Goal: Check status: Check status

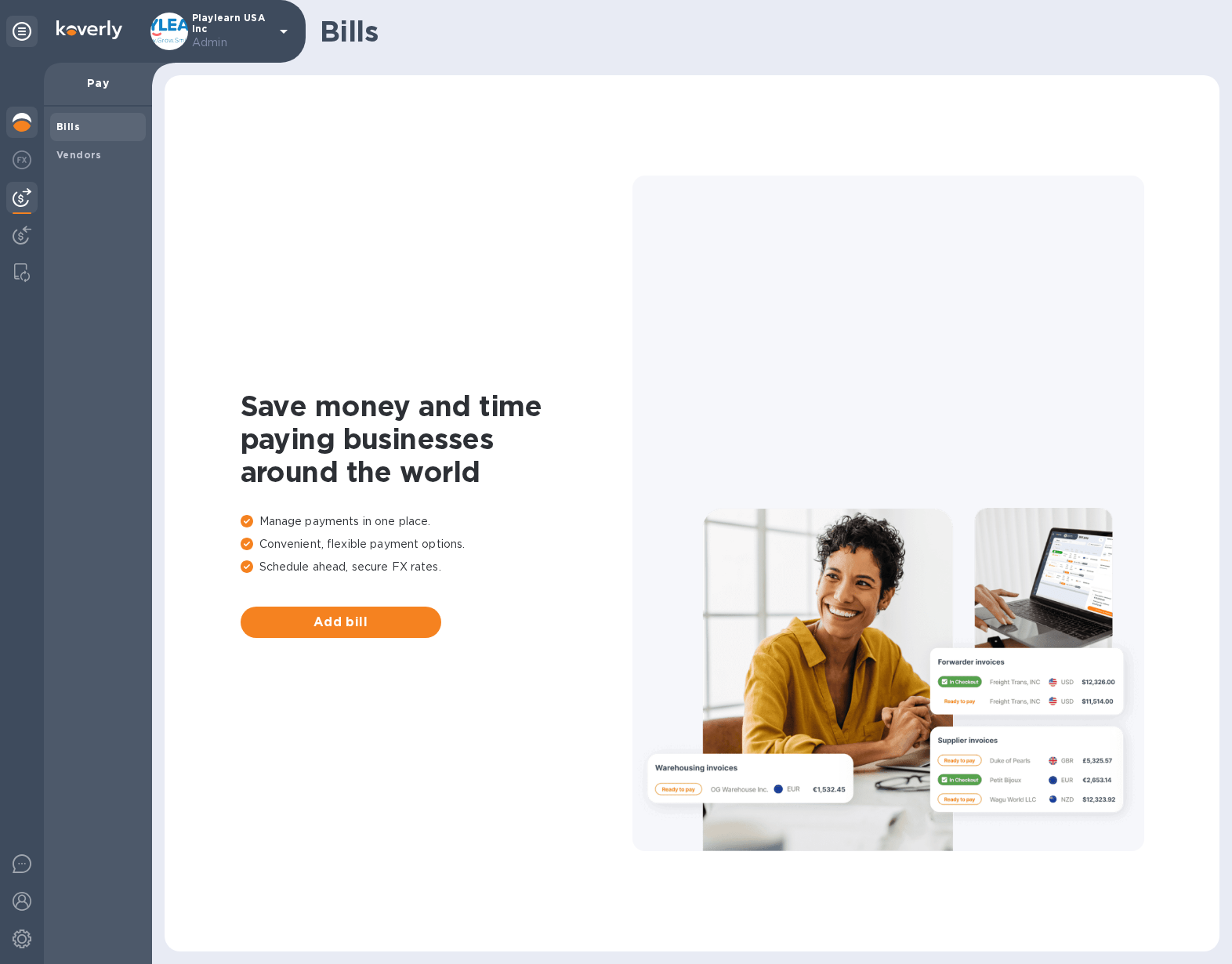
click at [19, 124] on img at bounding box center [22, 122] width 19 height 19
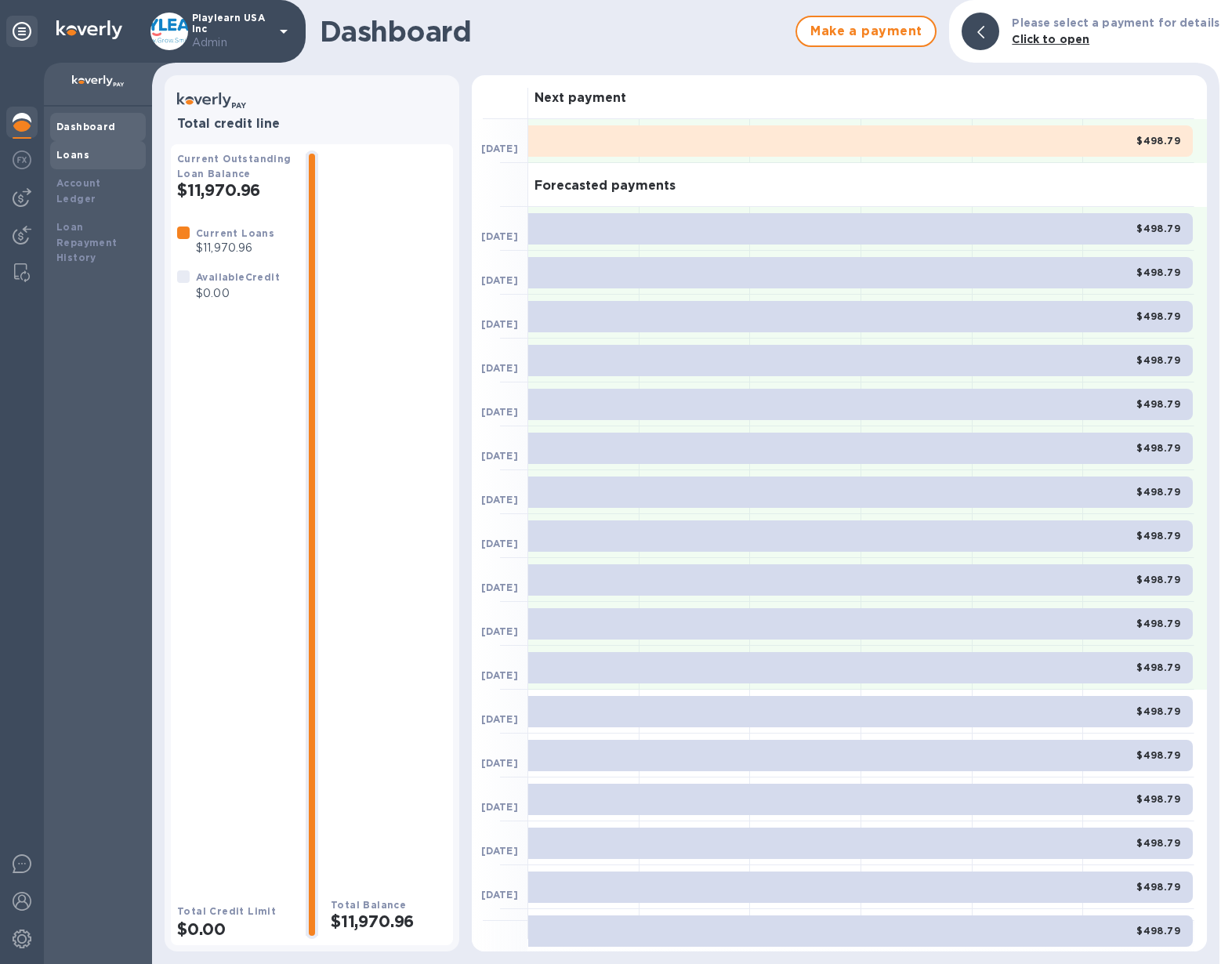
click at [109, 153] on div "Loans" at bounding box center [98, 154] width 83 height 16
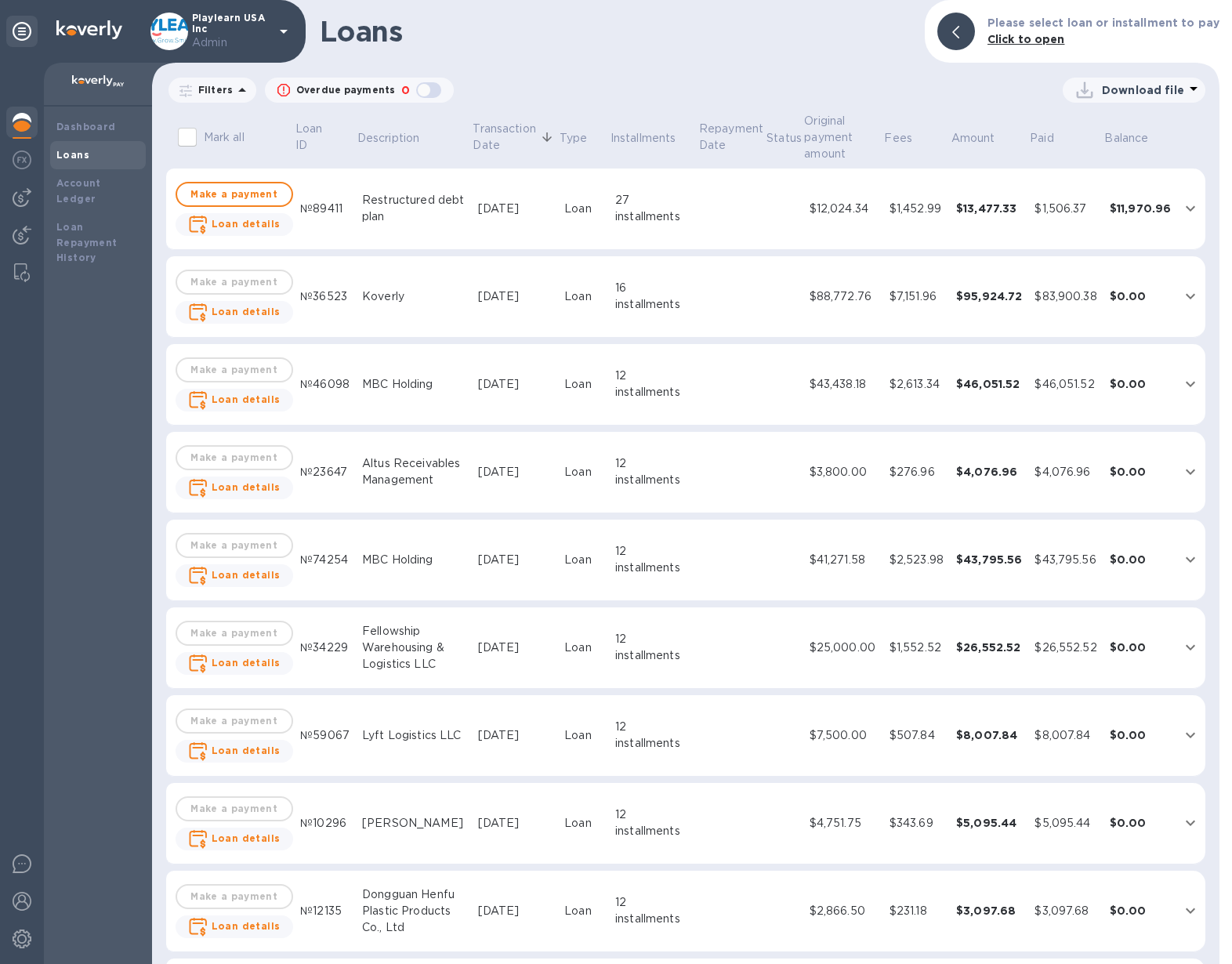
click at [615, 225] on div "27 installments" at bounding box center [653, 208] width 76 height 33
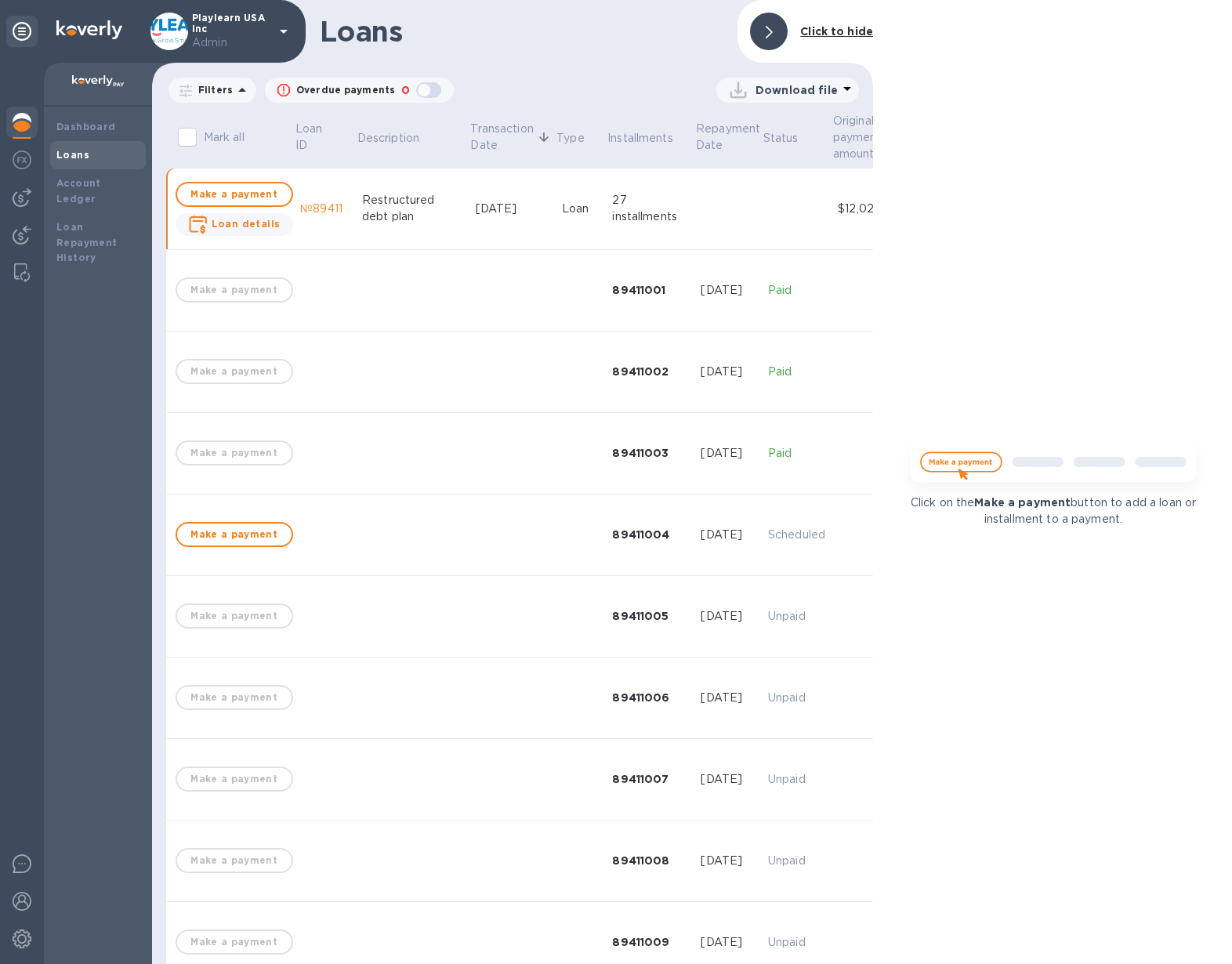
click at [778, 42] on div at bounding box center [768, 31] width 37 height 37
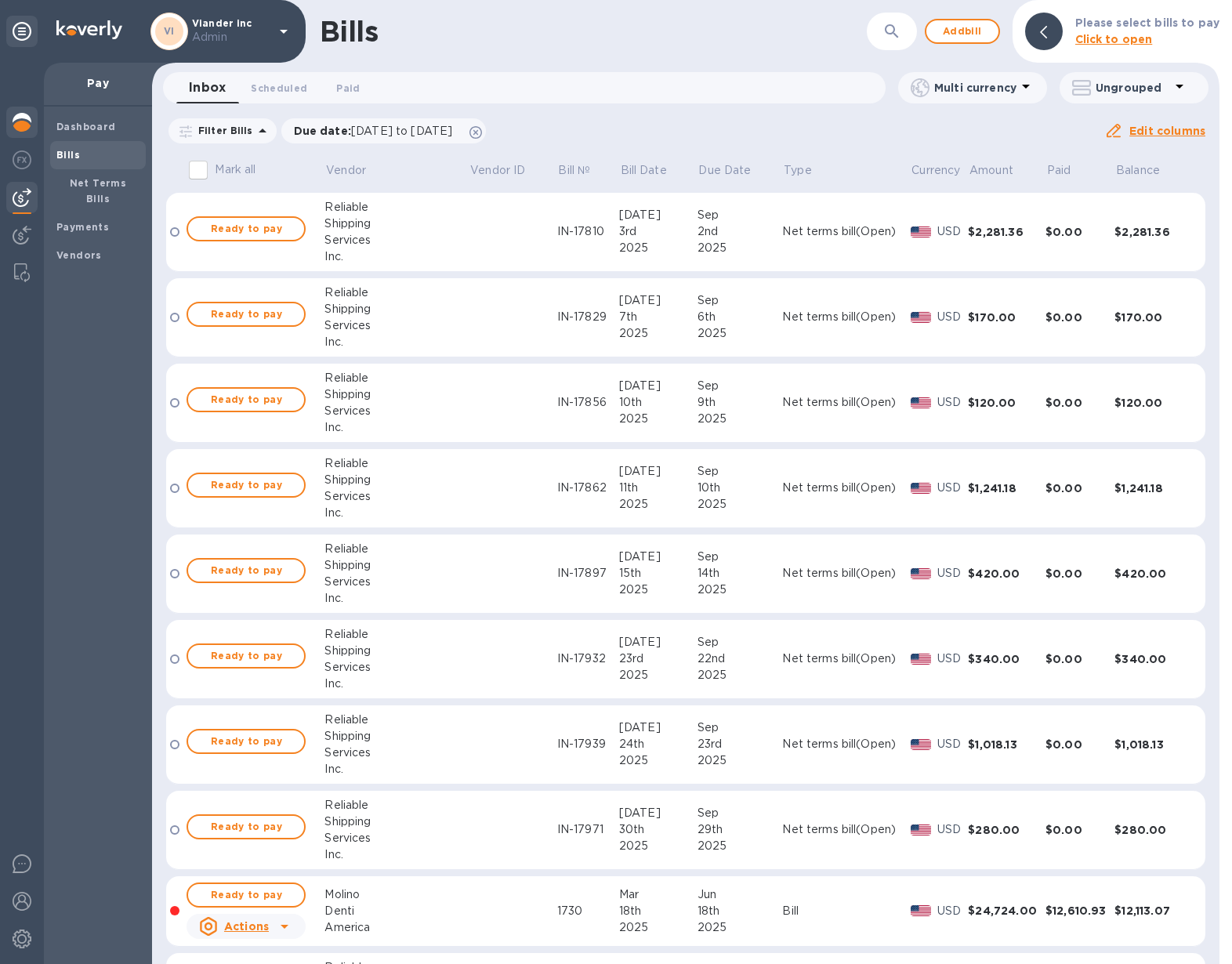
click at [8, 123] on div at bounding box center [22, 124] width 31 height 35
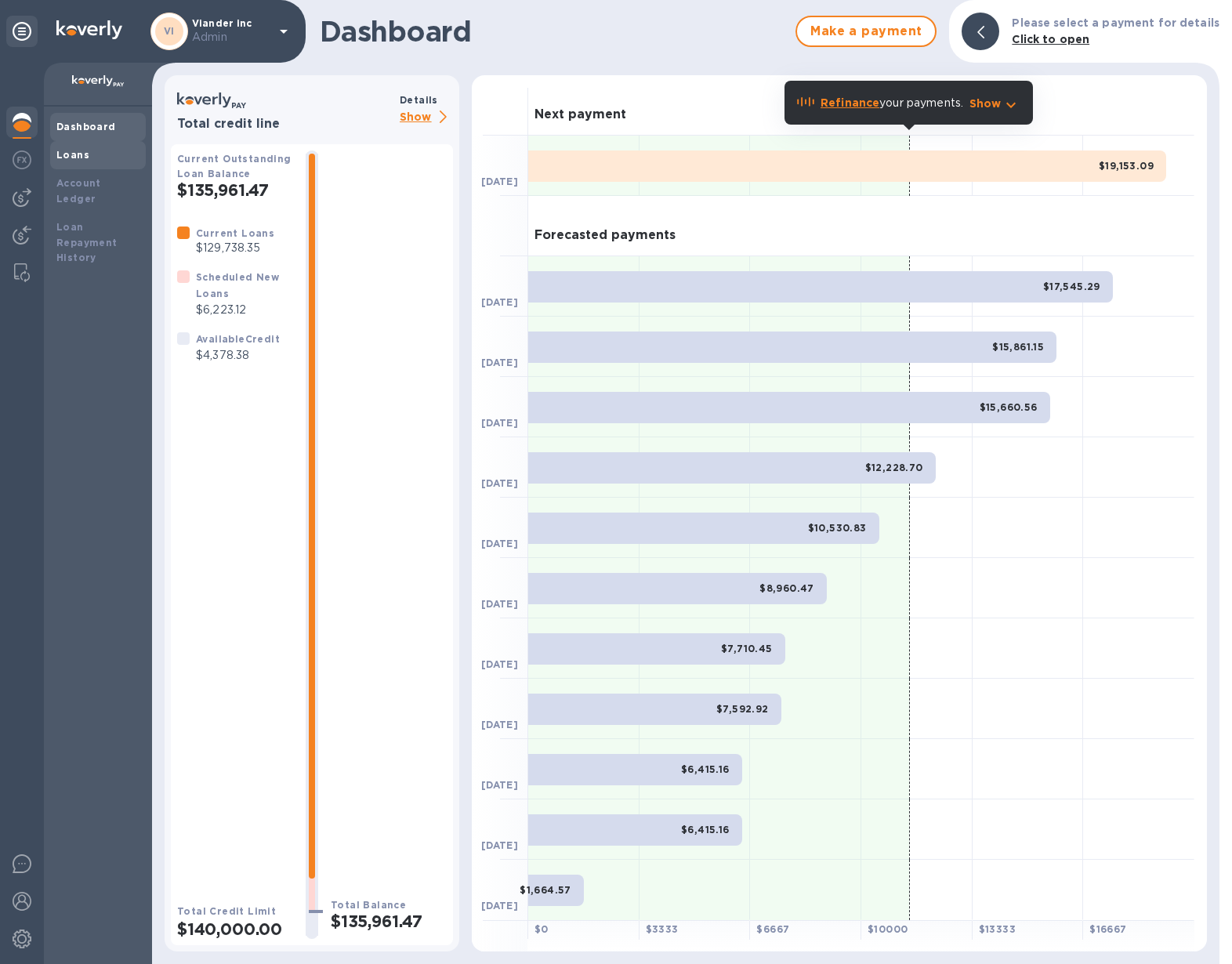
click at [105, 152] on div "Loans" at bounding box center [98, 154] width 83 height 16
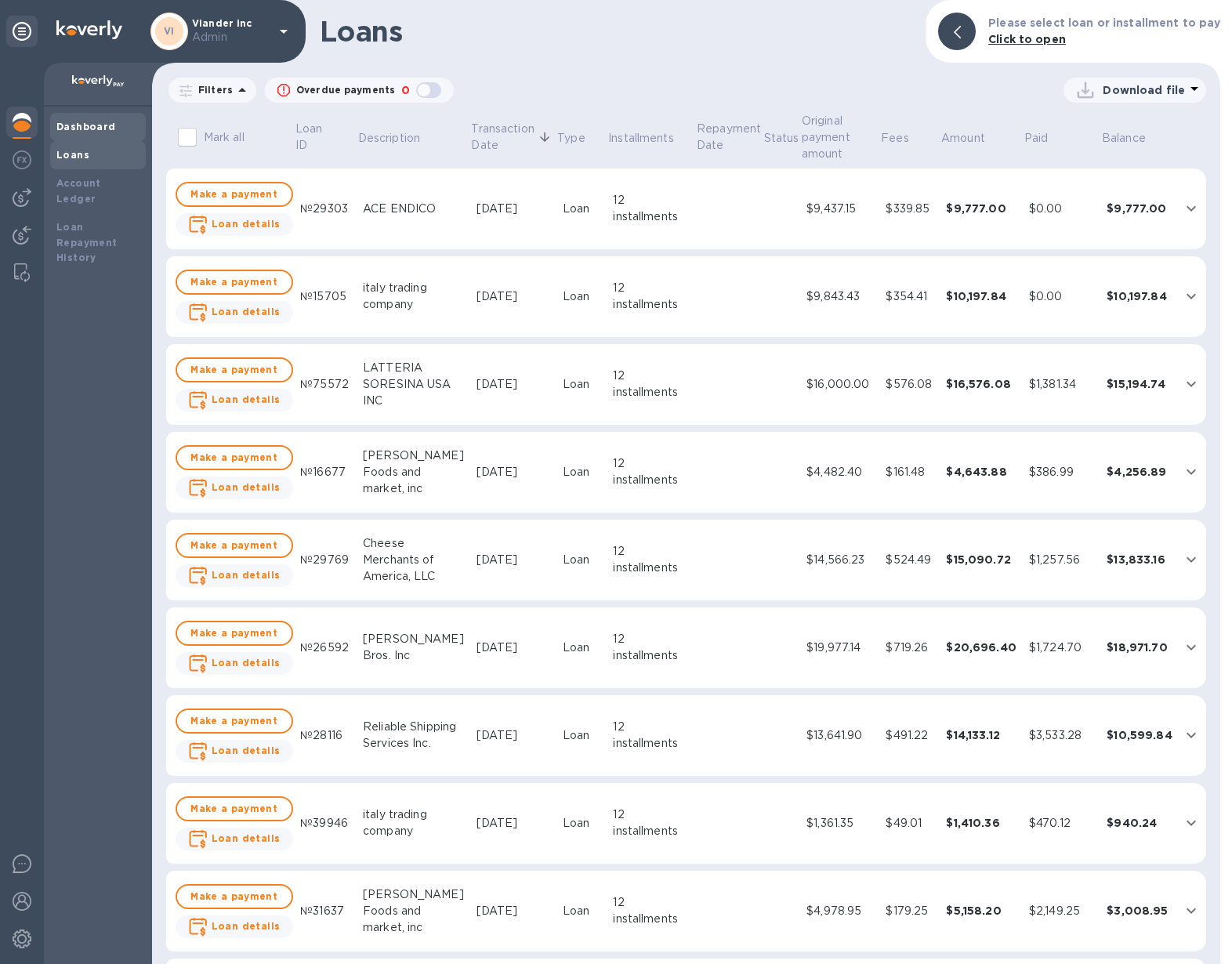
click at [105, 124] on b "Dashboard" at bounding box center [86, 126] width 59 height 12
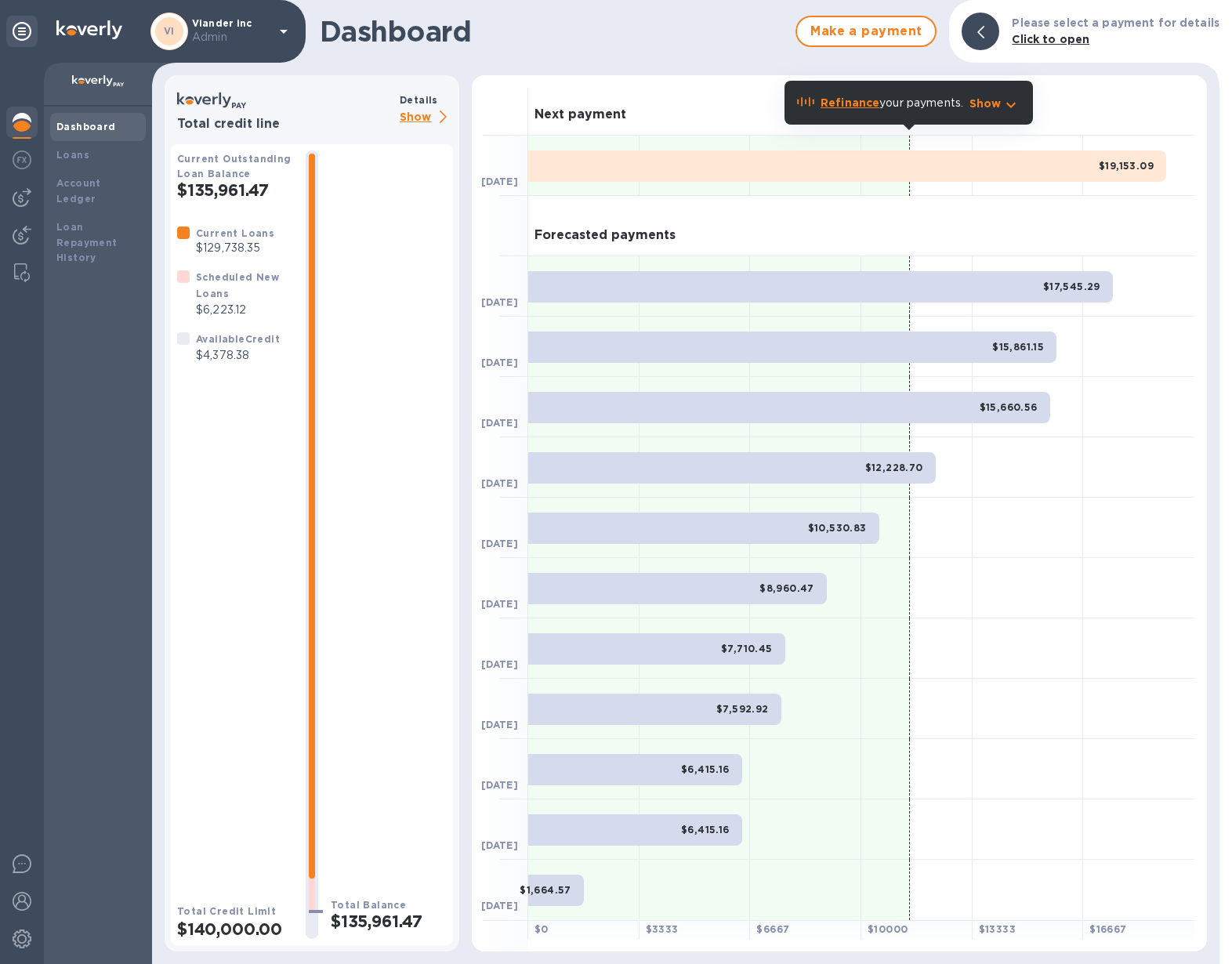
click at [956, 165] on div "$19,153.09" at bounding box center [847, 166] width 638 height 31
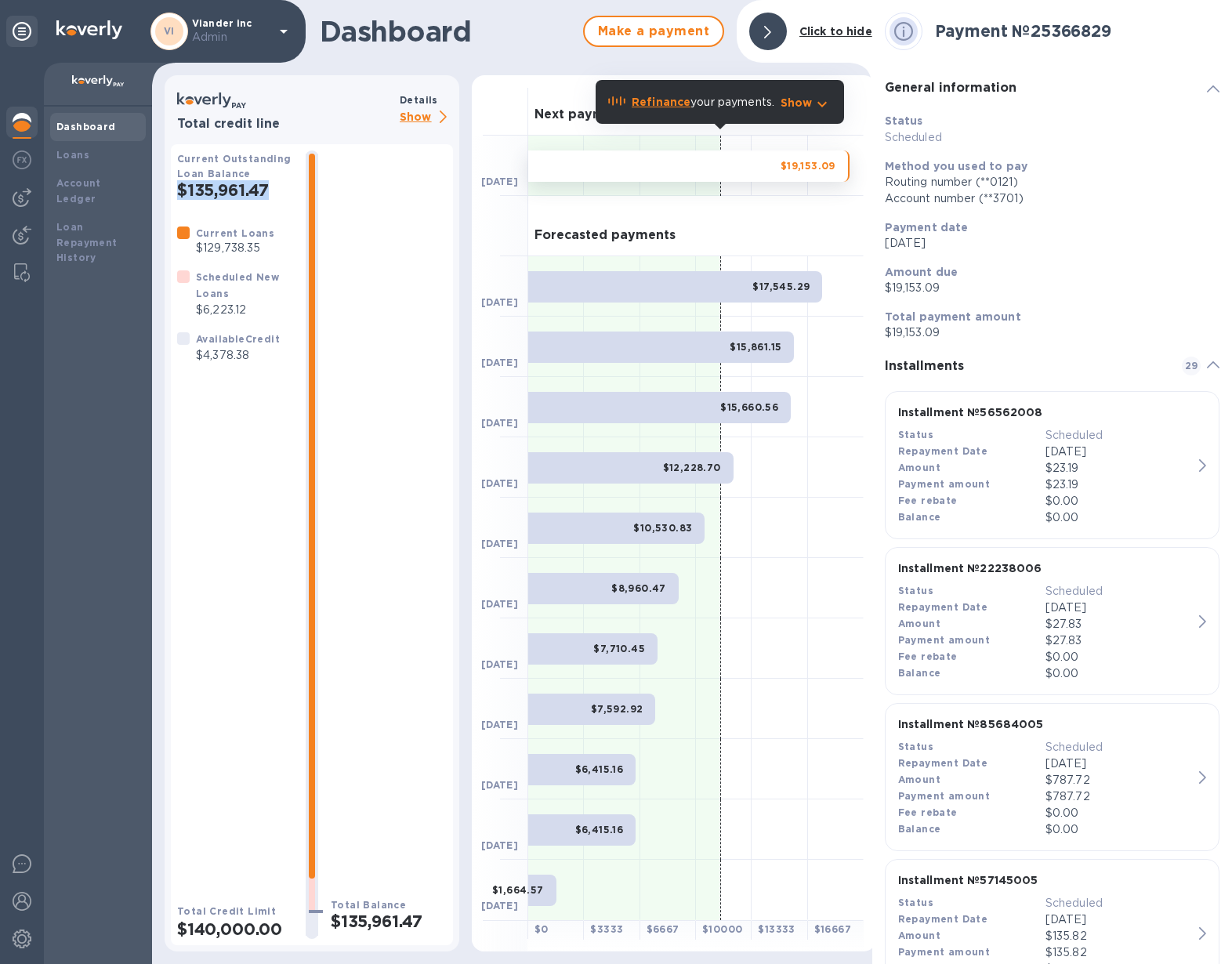
drag, startPoint x: 177, startPoint y: 192, endPoint x: 291, endPoint y: 193, distance: 114.0
click at [291, 193] on h2 "$135,961.47" at bounding box center [235, 189] width 116 height 19
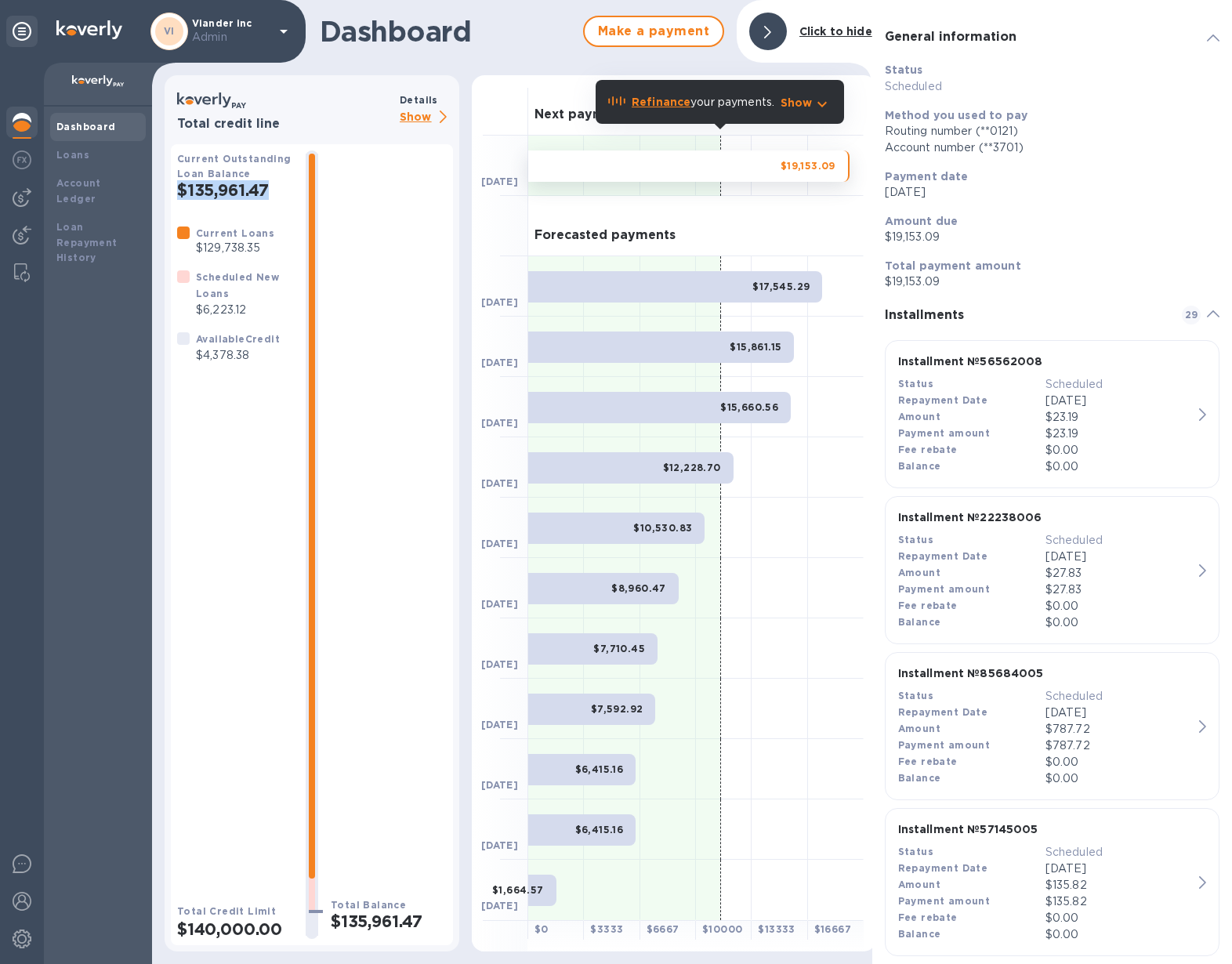
scroll to position [72, 0]
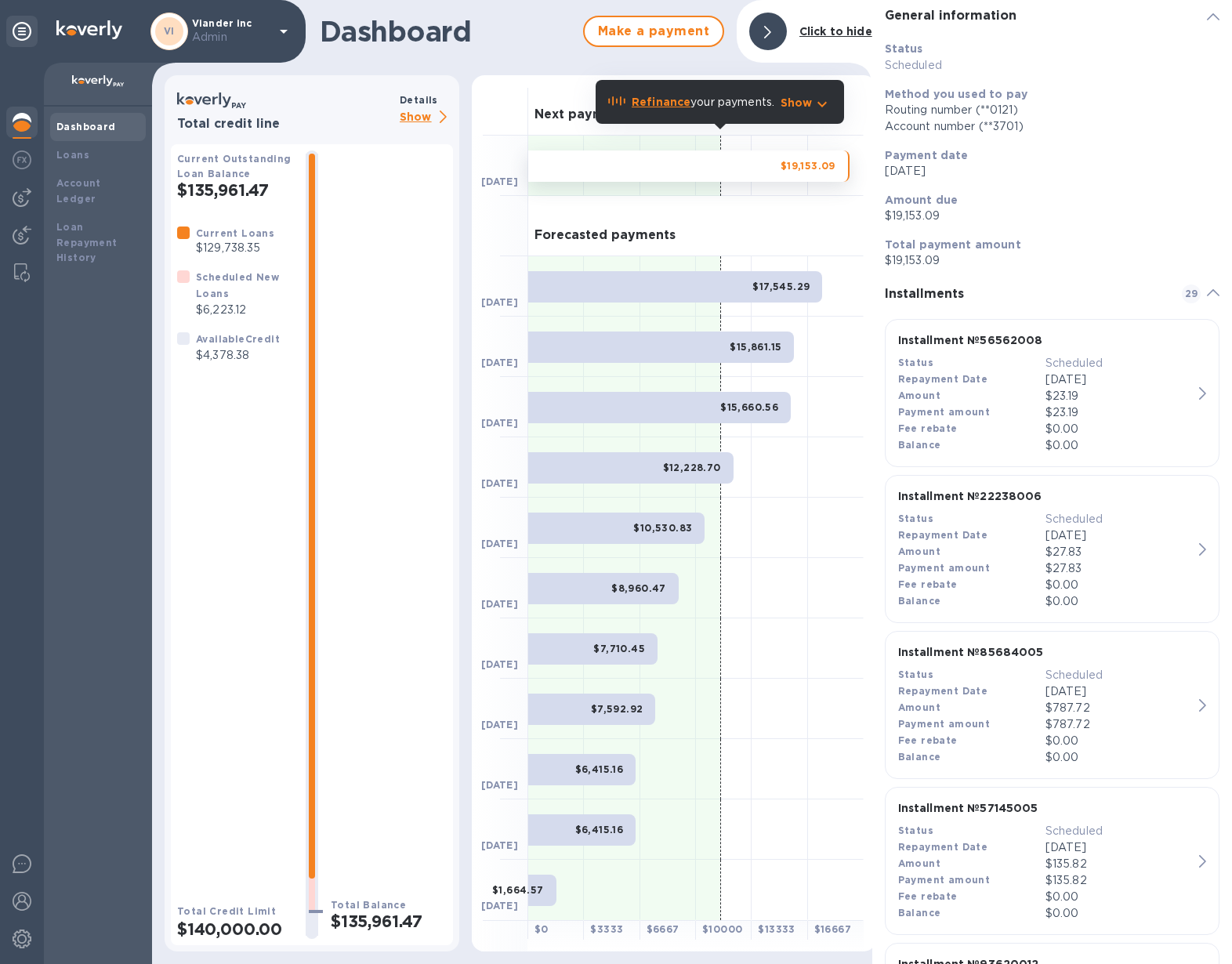
click at [770, 28] on icon at bounding box center [767, 32] width 7 height 13
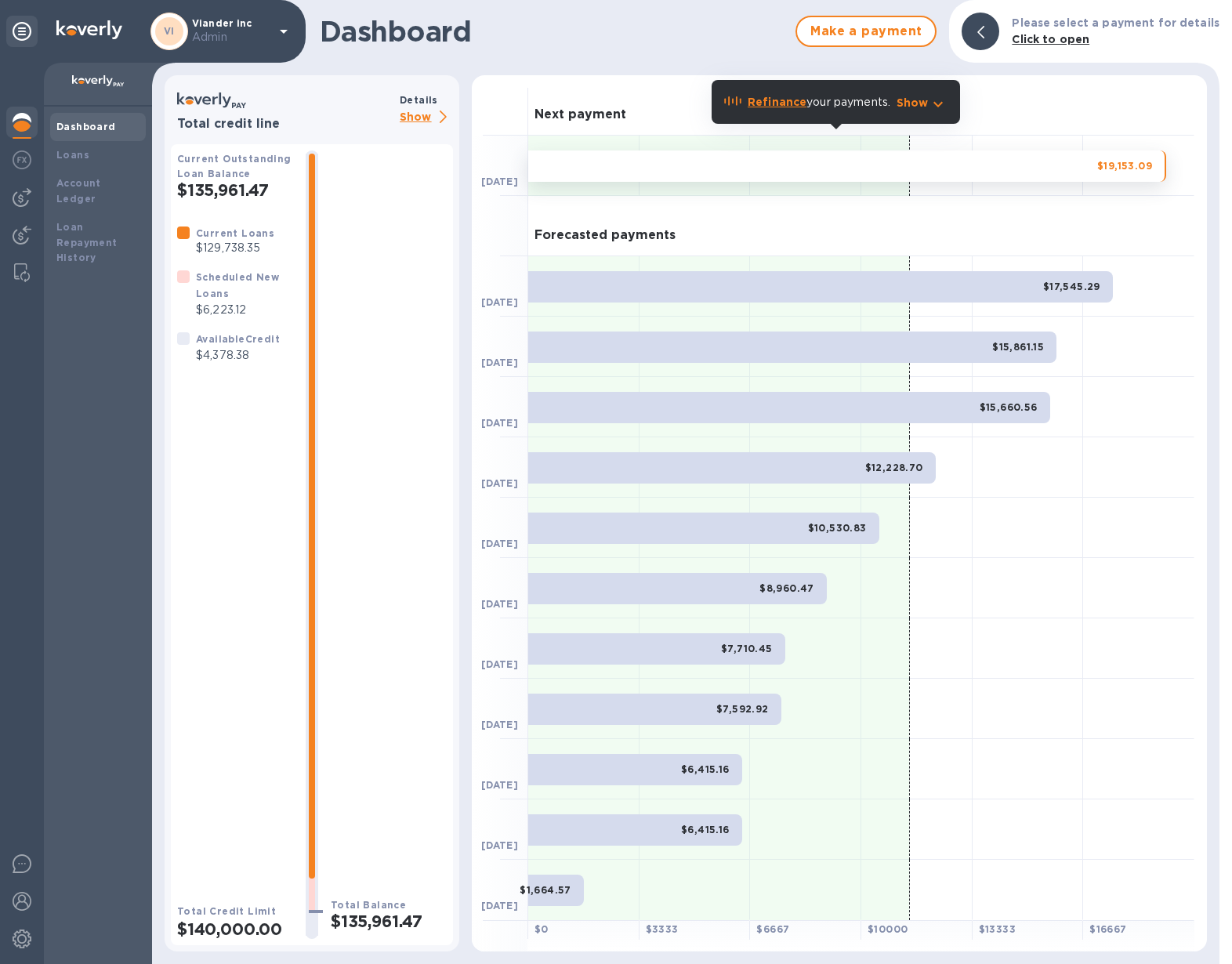
click at [775, 102] on b "Refinance" at bounding box center [777, 102] width 58 height 13
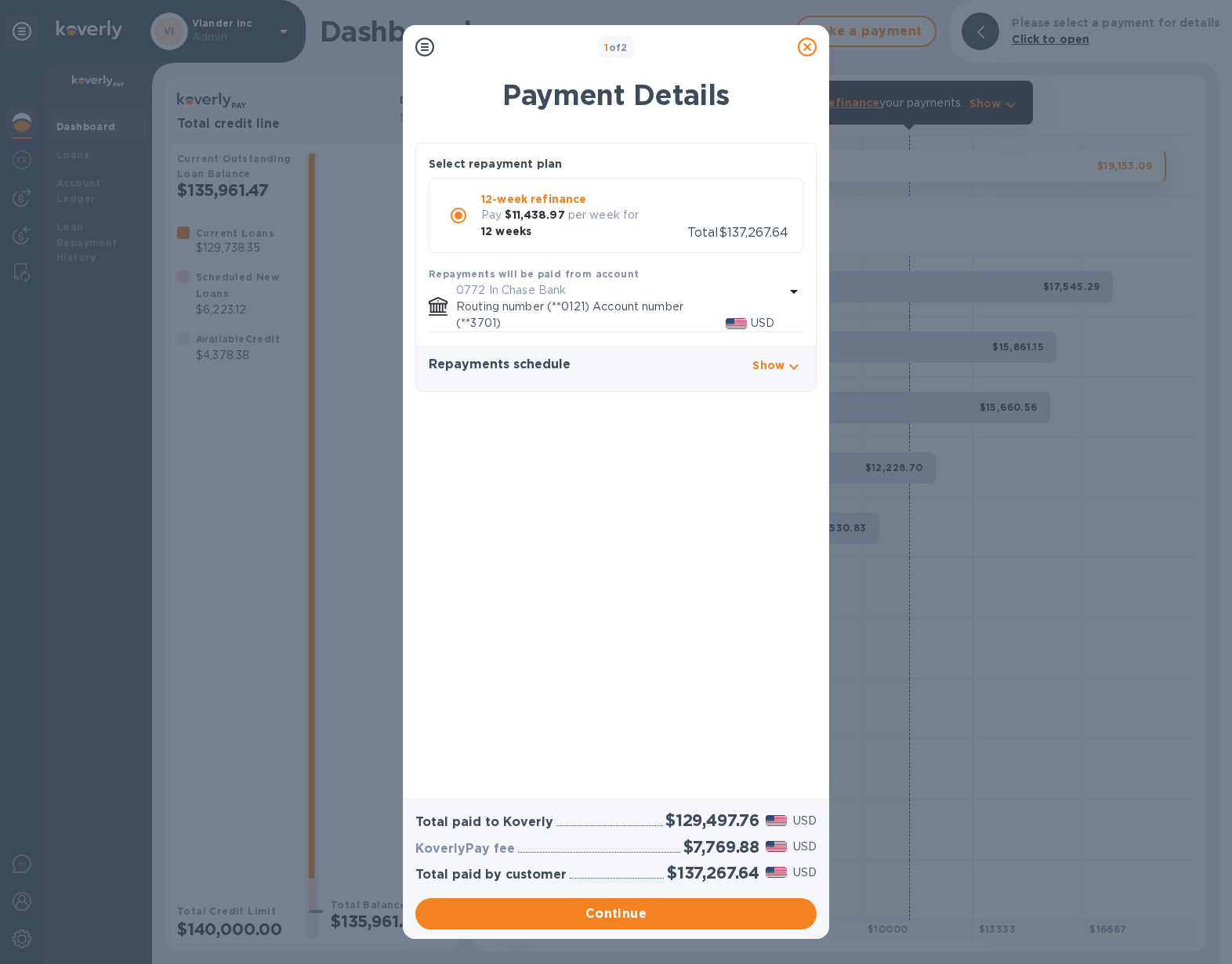
click at [806, 46] on icon at bounding box center [807, 47] width 19 height 19
